Goal: Task Accomplishment & Management: Use online tool/utility

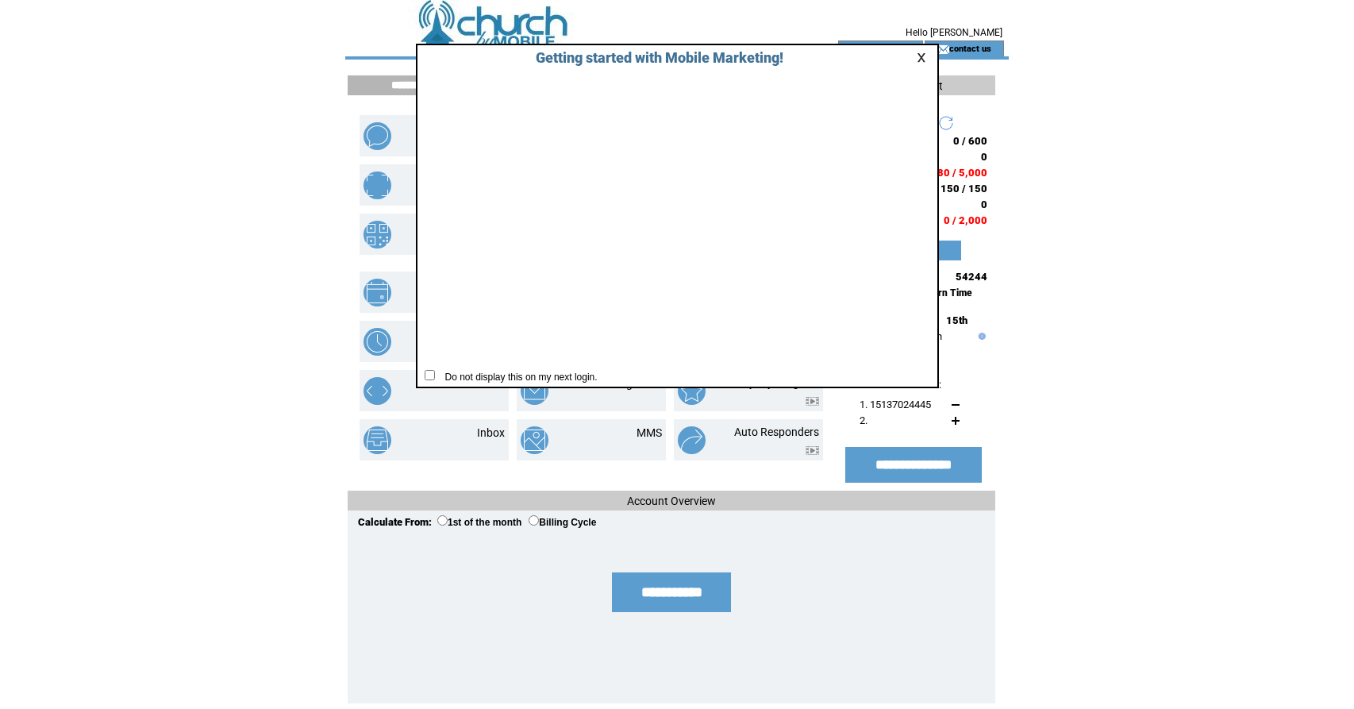
click at [921, 57] on link at bounding box center [924, 57] width 14 height 10
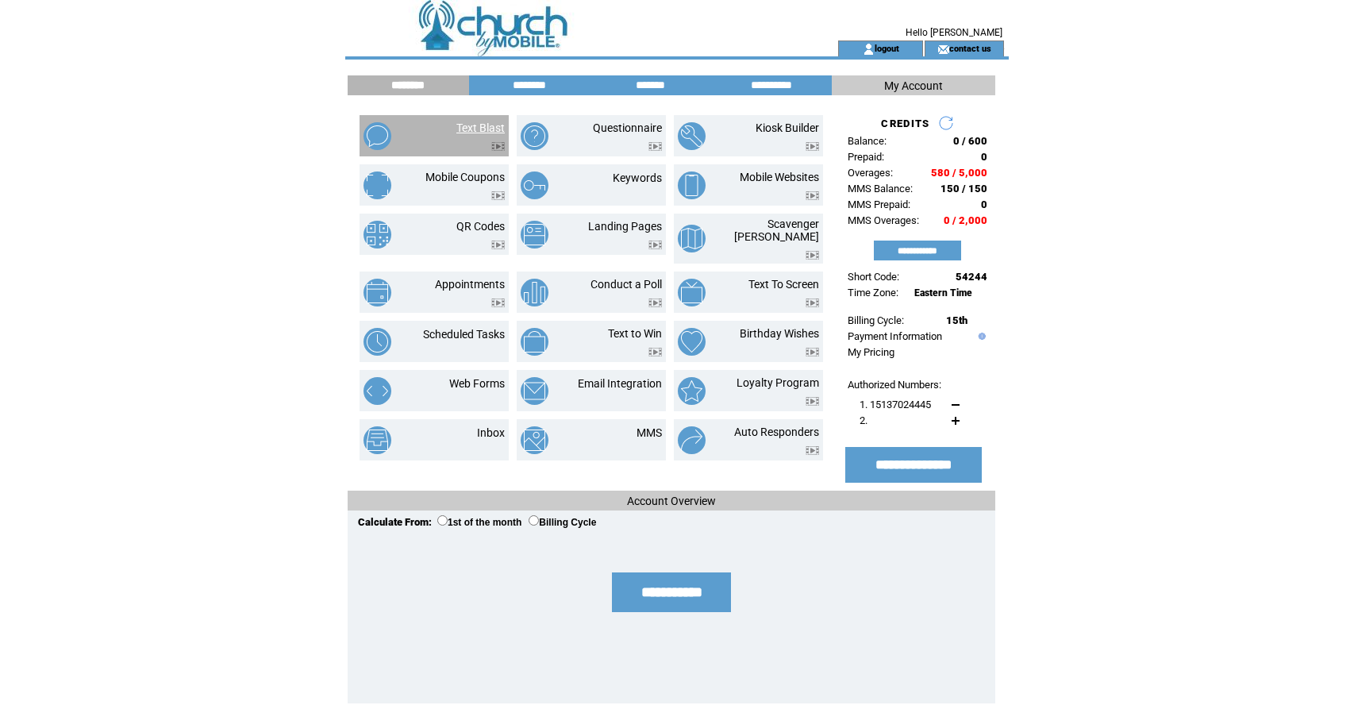
click at [470, 131] on link "Text Blast" at bounding box center [480, 127] width 48 height 13
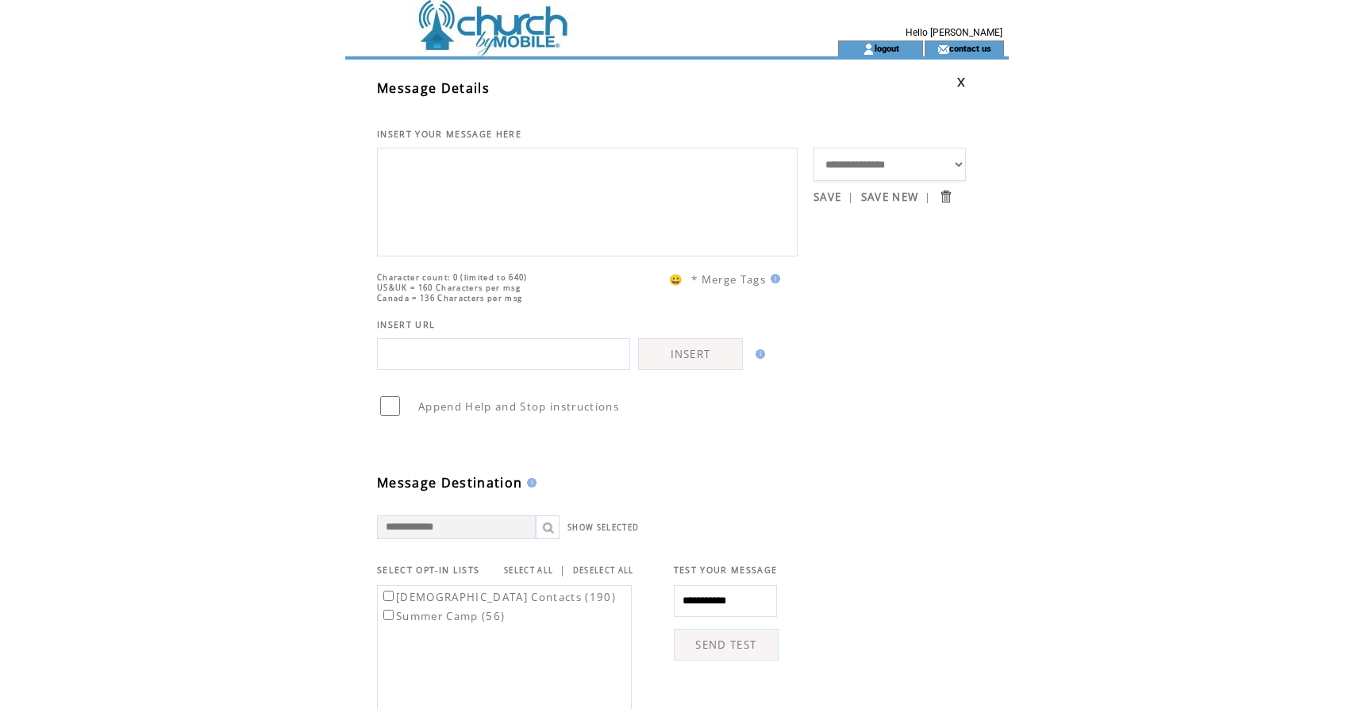
click at [426, 195] on textarea at bounding box center [587, 199] width 403 height 95
type textarea "**********"
click at [381, 604] on label "[DEMOGRAPHIC_DATA] Contacts (190)" at bounding box center [498, 597] width 236 height 14
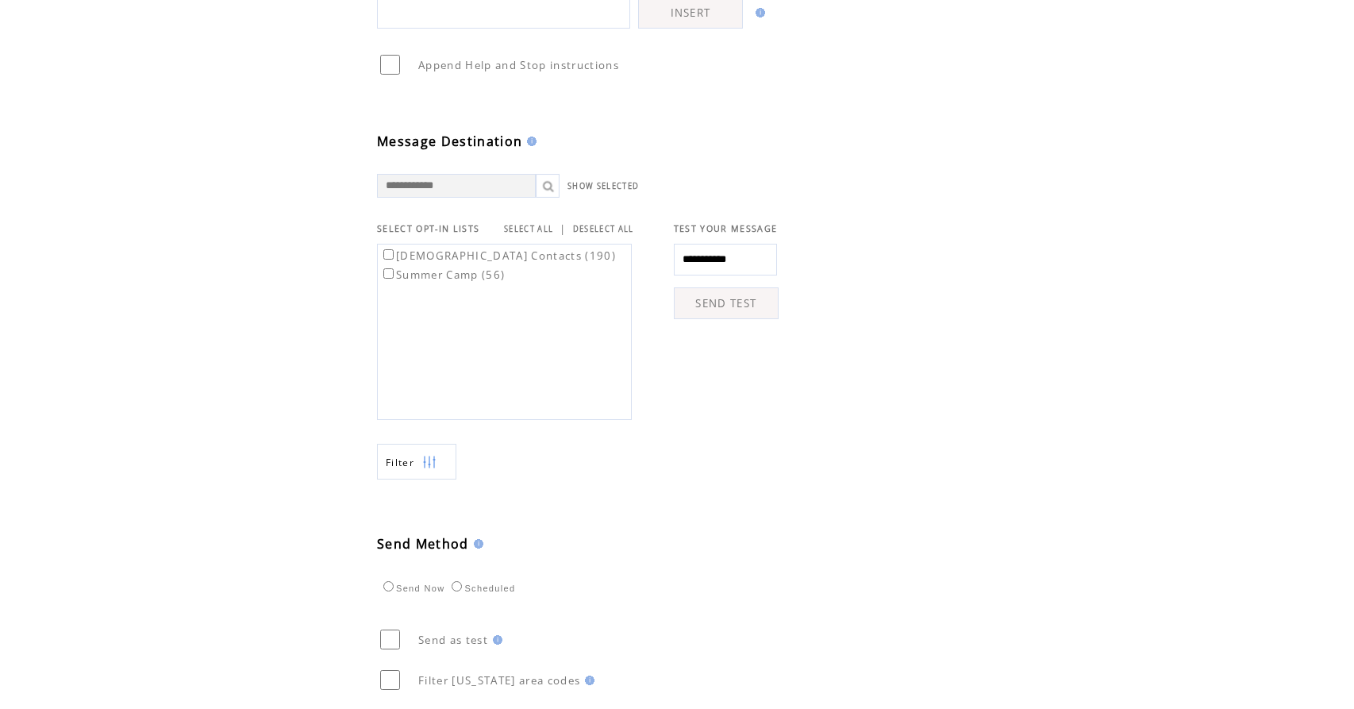
scroll to position [475, 0]
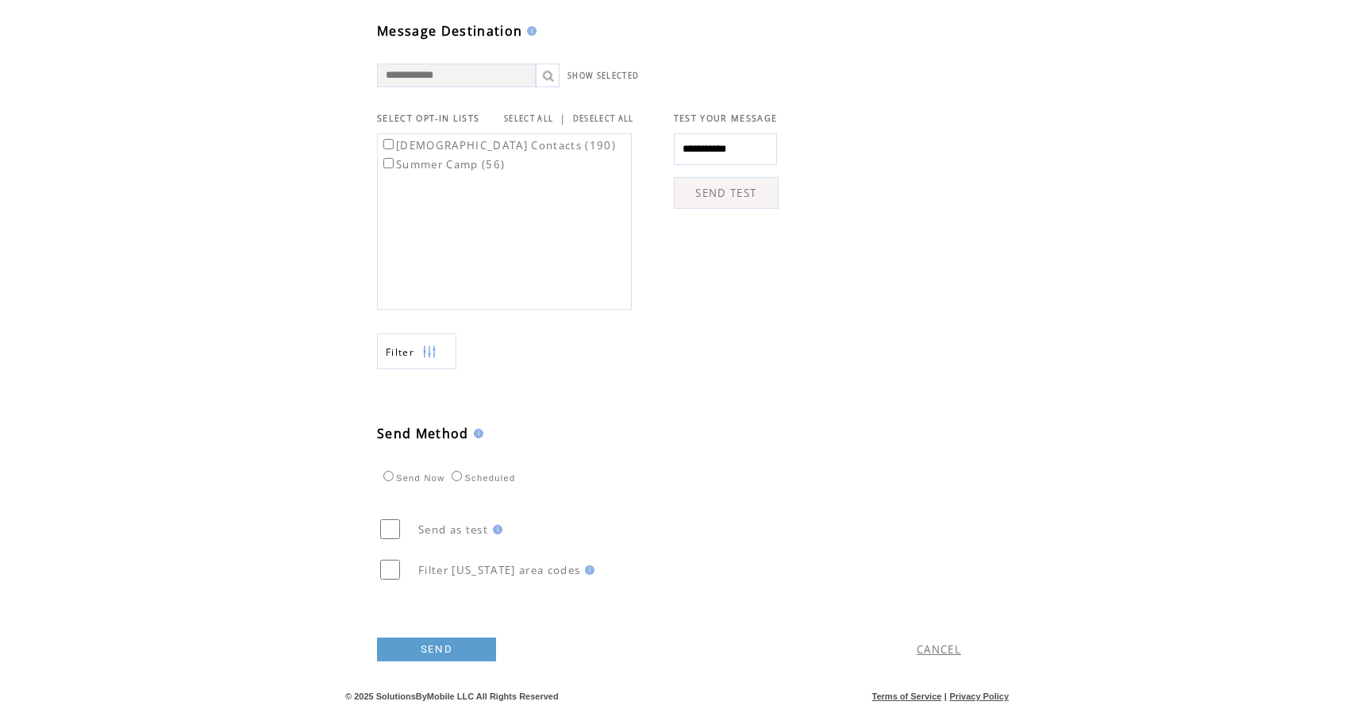
click at [443, 642] on link "SEND" at bounding box center [436, 649] width 119 height 24
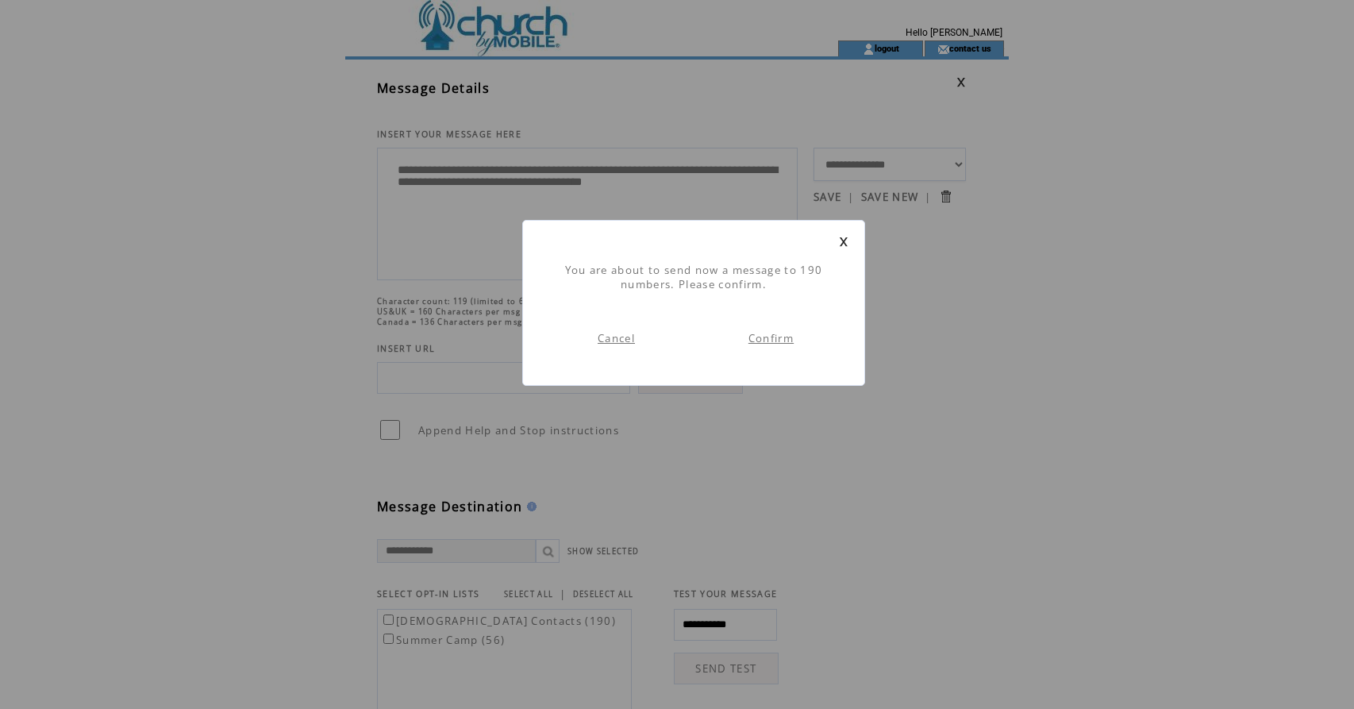
scroll to position [1, 0]
click at [775, 348] on td "Confirm" at bounding box center [771, 338] width 155 height 62
click at [776, 338] on link "Confirm" at bounding box center [770, 338] width 45 height 14
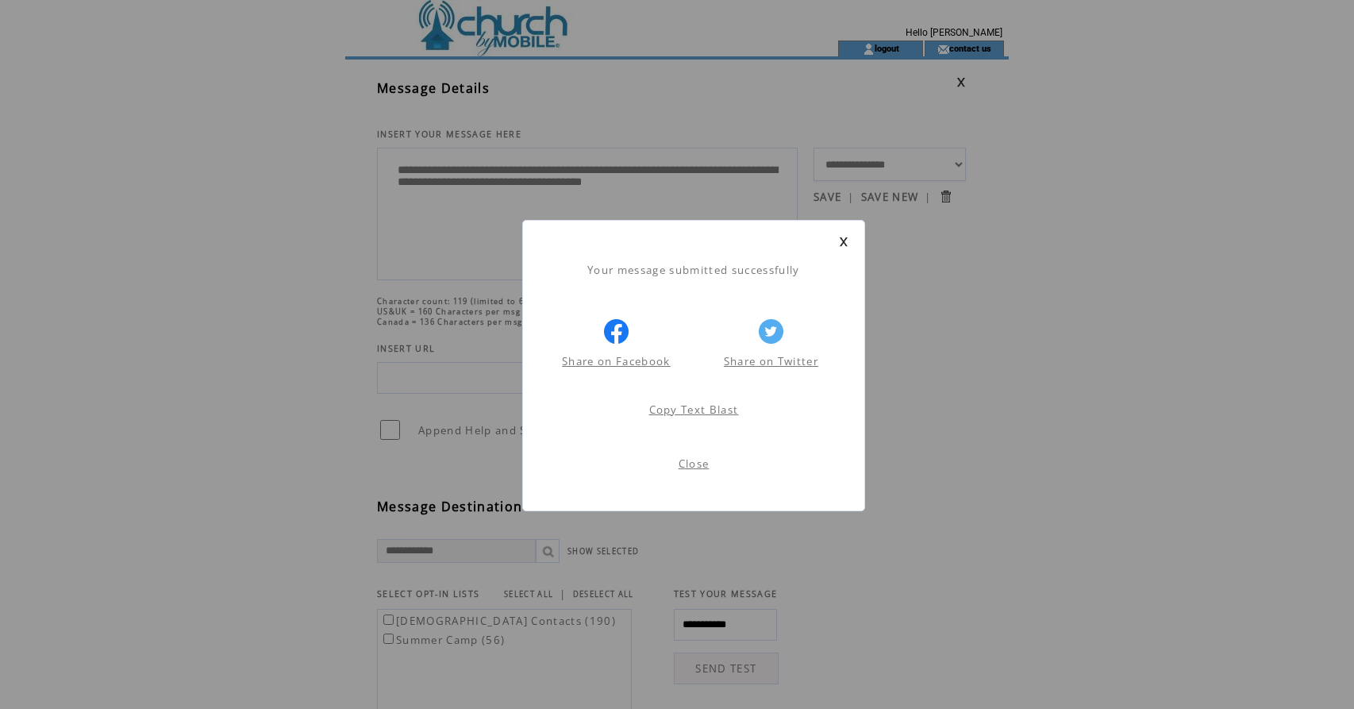
scroll to position [1, 0]
click at [705, 463] on link "Close" at bounding box center [694, 463] width 31 height 14
